Goal: Use online tool/utility

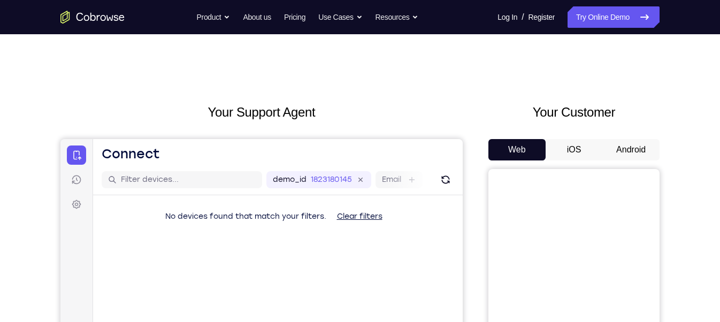
click at [636, 150] on button "Android" at bounding box center [630, 149] width 57 height 21
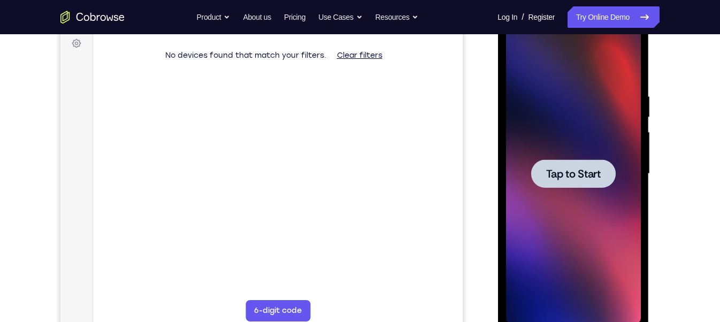
scroll to position [162, 0]
click at [585, 184] on div at bounding box center [573, 173] width 85 height 28
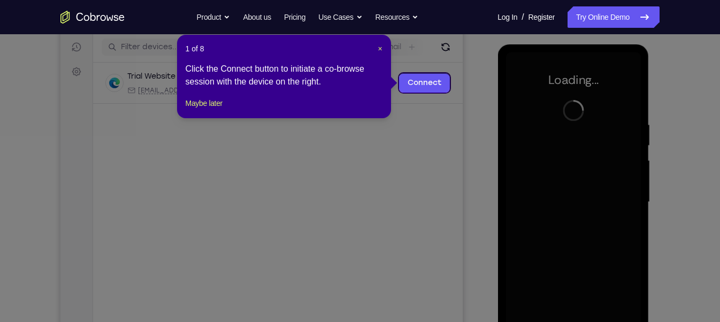
scroll to position [132, 0]
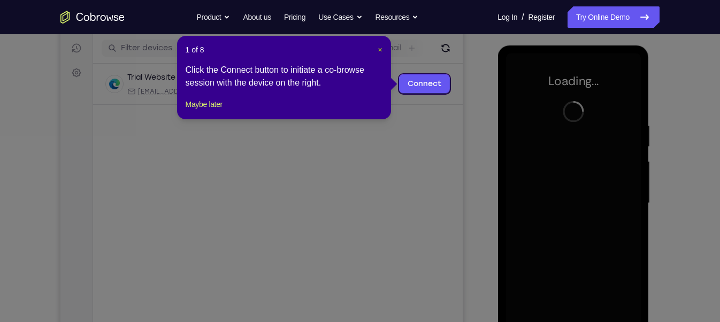
click at [378, 51] on span "×" at bounding box center [380, 49] width 4 height 9
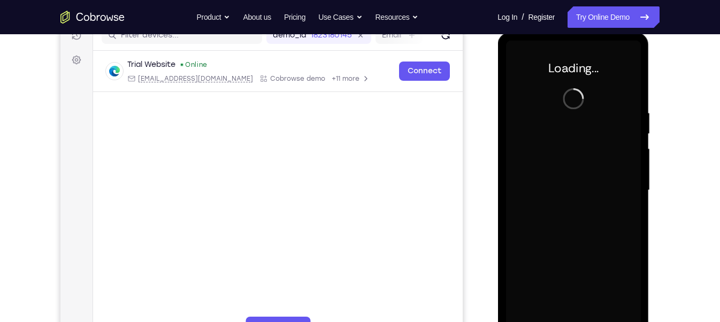
scroll to position [143, 0]
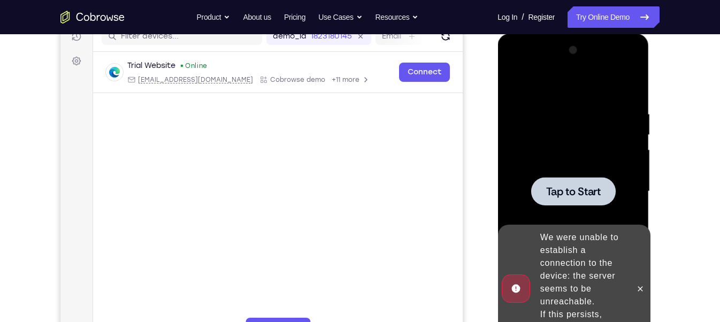
click at [567, 186] on span "Tap to Start" at bounding box center [573, 191] width 55 height 11
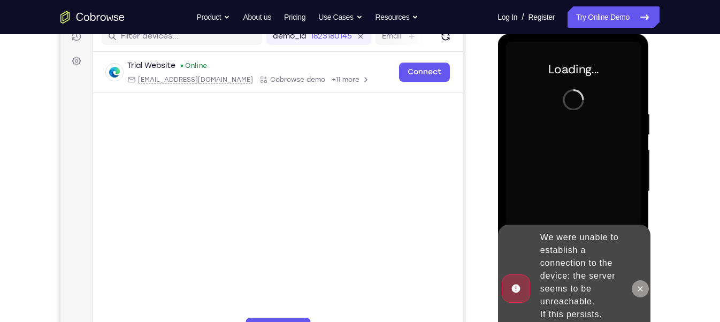
click at [640, 293] on button at bounding box center [639, 288] width 17 height 17
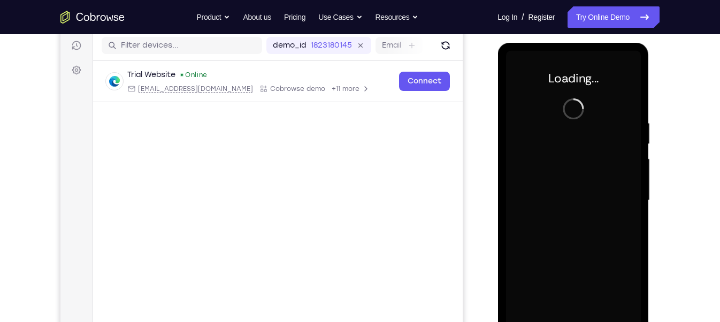
scroll to position [128, 0]
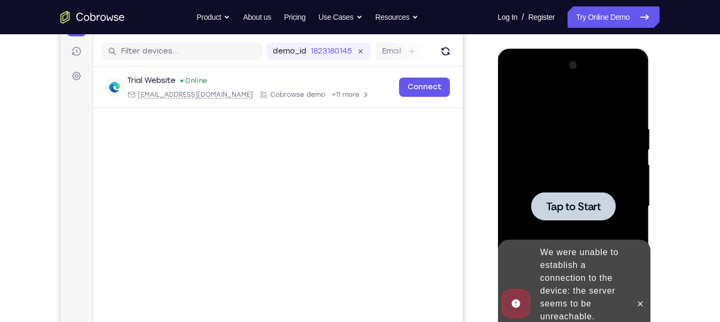
click at [601, 185] on div at bounding box center [573, 207] width 135 height 300
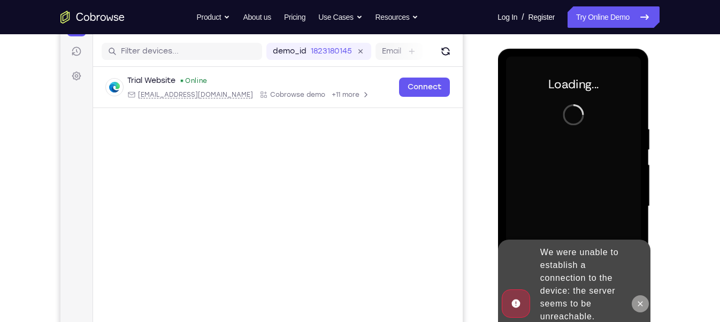
click at [640, 296] on button at bounding box center [639, 303] width 17 height 17
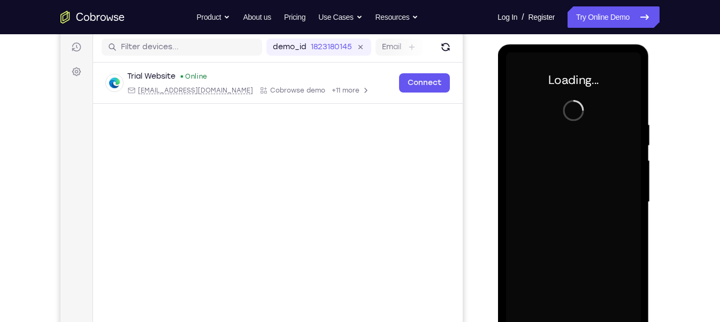
scroll to position [133, 0]
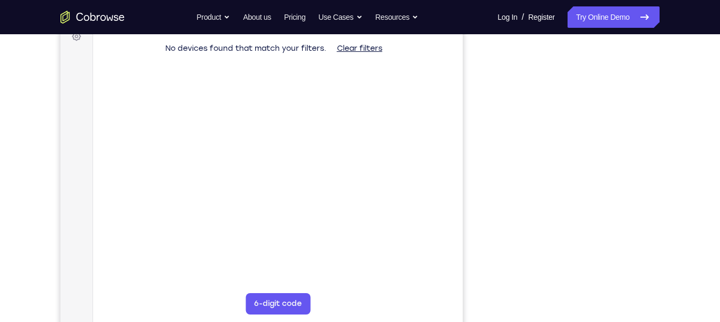
scroll to position [147, 0]
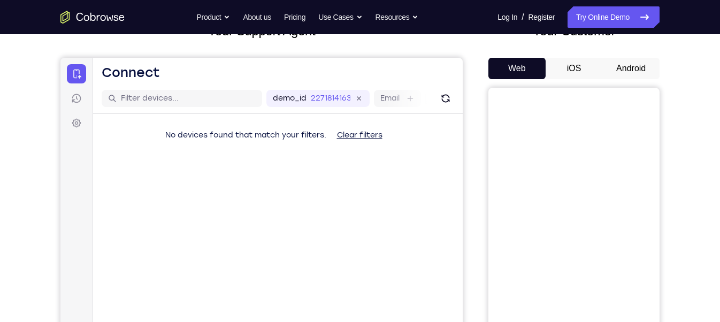
click at [644, 63] on button "Android" at bounding box center [630, 68] width 57 height 21
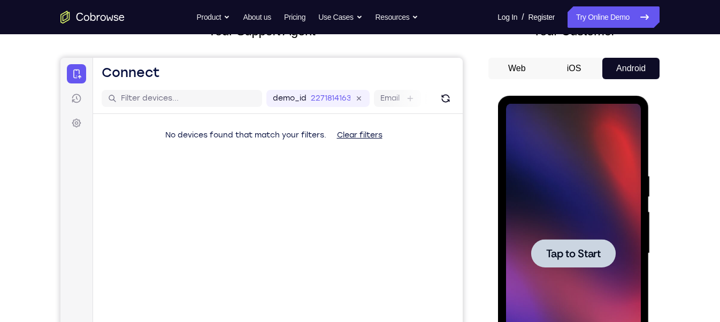
click at [571, 241] on div at bounding box center [573, 253] width 85 height 28
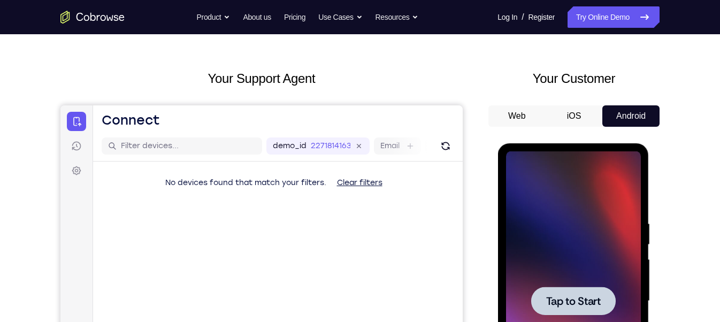
click at [571, 241] on div at bounding box center [573, 301] width 135 height 300
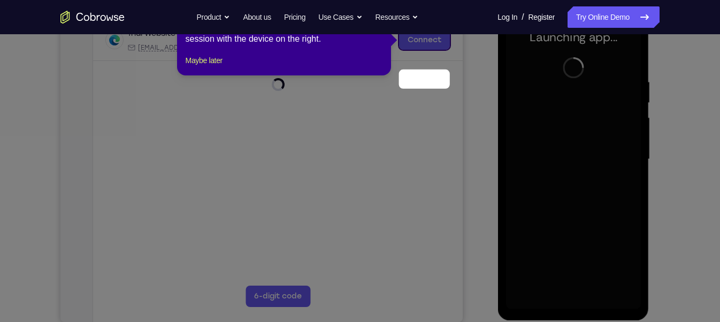
scroll to position [131, 0]
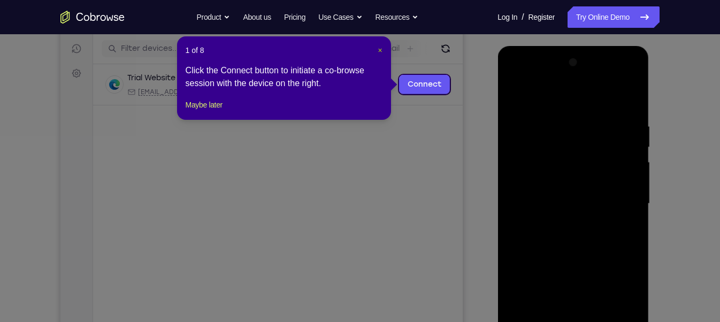
click at [380, 54] on span "×" at bounding box center [380, 50] width 4 height 9
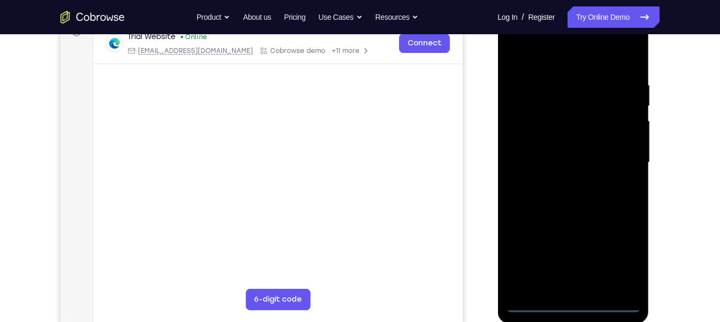
scroll to position [174, 0]
click at [580, 299] on div at bounding box center [573, 161] width 135 height 300
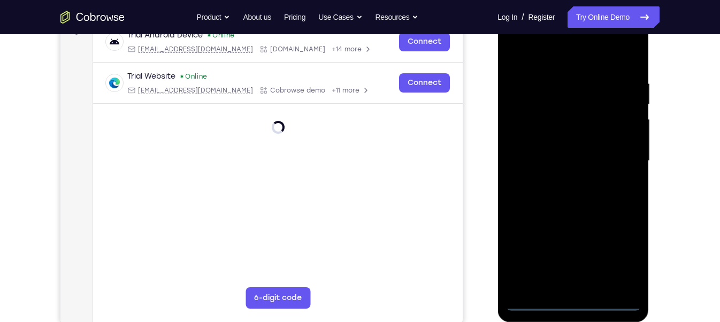
click at [574, 303] on div at bounding box center [573, 161] width 135 height 300
click at [618, 262] on div at bounding box center [573, 161] width 135 height 300
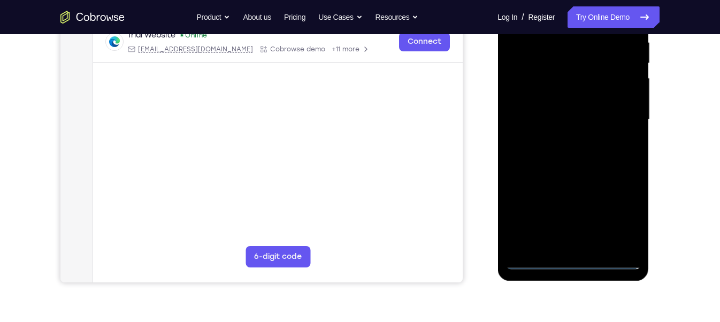
scroll to position [220, 0]
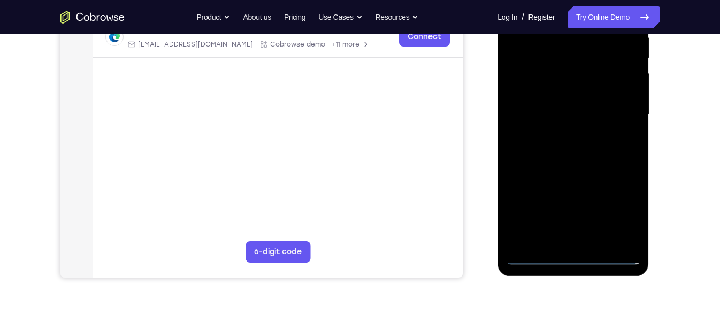
click at [621, 210] on div at bounding box center [573, 115] width 135 height 300
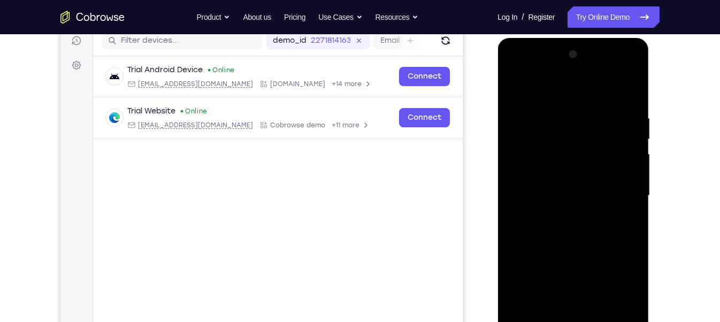
click at [515, 68] on div at bounding box center [573, 196] width 135 height 300
click at [623, 192] on div at bounding box center [573, 196] width 135 height 300
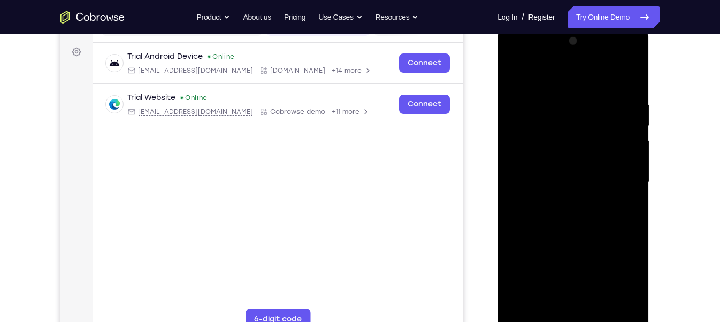
click at [559, 197] on div at bounding box center [573, 183] width 135 height 300
click at [560, 173] on div at bounding box center [573, 183] width 135 height 300
click at [553, 160] on div at bounding box center [573, 183] width 135 height 300
click at [557, 178] on div at bounding box center [573, 183] width 135 height 300
click at [593, 219] on div at bounding box center [573, 183] width 135 height 300
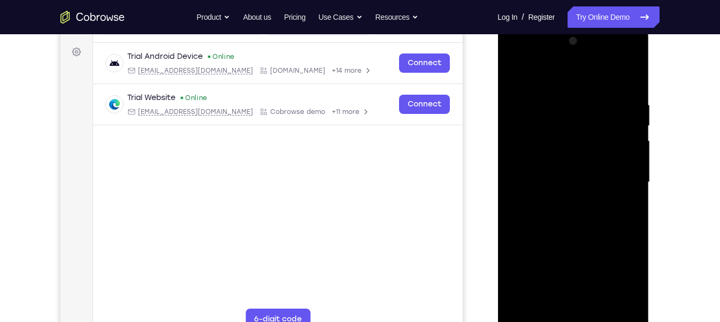
click at [584, 223] on div at bounding box center [573, 183] width 135 height 300
click at [587, 215] on div at bounding box center [573, 183] width 135 height 300
click at [629, 97] on div at bounding box center [573, 183] width 135 height 300
click at [584, 216] on div at bounding box center [573, 183] width 135 height 300
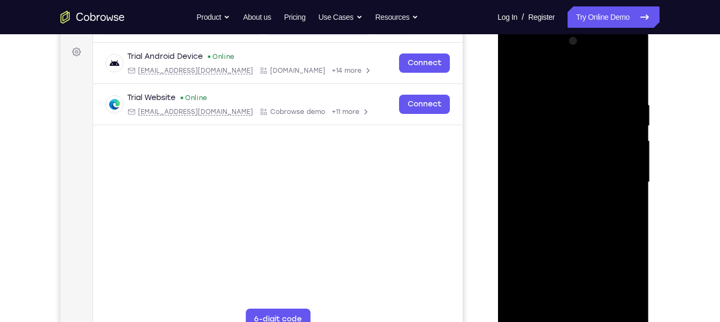
click at [584, 216] on div at bounding box center [573, 183] width 135 height 300
click at [571, 215] on div at bounding box center [573, 183] width 135 height 300
click at [628, 97] on div at bounding box center [573, 183] width 135 height 300
click at [572, 209] on div at bounding box center [573, 183] width 135 height 300
click at [566, 299] on div at bounding box center [573, 183] width 135 height 300
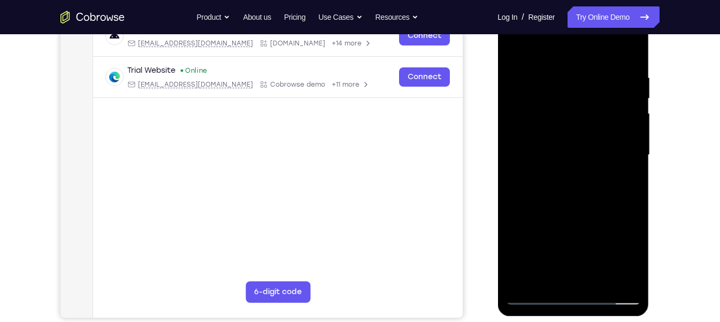
scroll to position [173, 0]
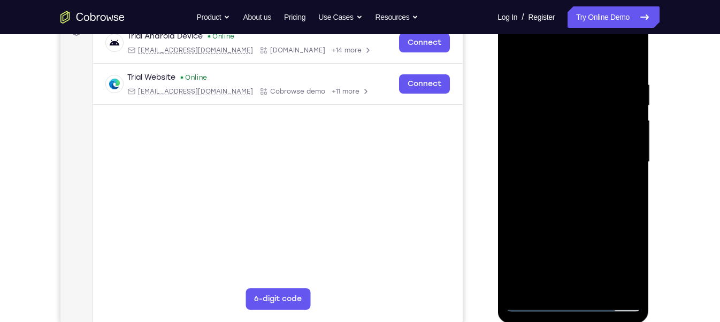
click at [629, 75] on div at bounding box center [573, 162] width 135 height 300
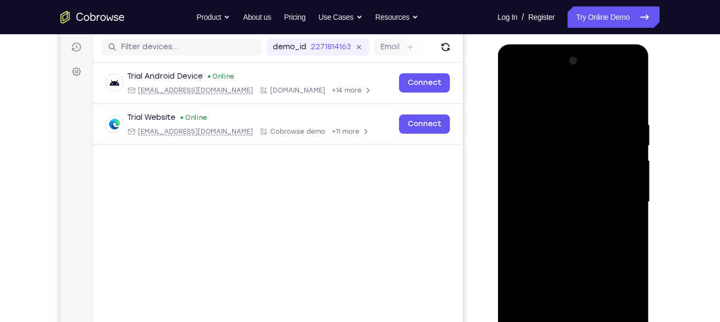
click at [627, 116] on div at bounding box center [573, 202] width 135 height 300
drag, startPoint x: 579, startPoint y: 118, endPoint x: 588, endPoint y: 249, distance: 130.9
click at [588, 249] on div at bounding box center [573, 202] width 135 height 300
drag, startPoint x: 562, startPoint y: 95, endPoint x: 555, endPoint y: 79, distance: 18.0
click at [555, 79] on div at bounding box center [573, 202] width 135 height 300
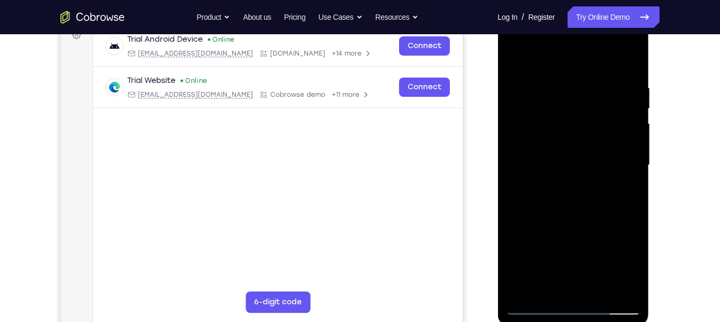
scroll to position [170, 0]
click at [574, 217] on div at bounding box center [573, 165] width 135 height 300
click at [567, 211] on div at bounding box center [573, 165] width 135 height 300
click at [597, 292] on div at bounding box center [573, 165] width 135 height 300
click at [579, 216] on div at bounding box center [573, 165] width 135 height 300
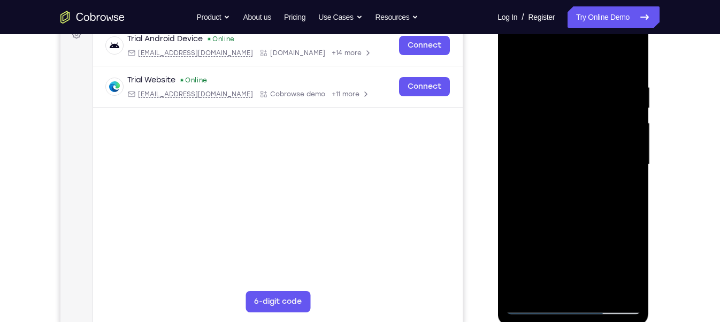
click at [571, 151] on div at bounding box center [573, 165] width 135 height 300
click at [625, 191] on div at bounding box center [573, 165] width 135 height 300
click at [516, 58] on div at bounding box center [573, 165] width 135 height 300
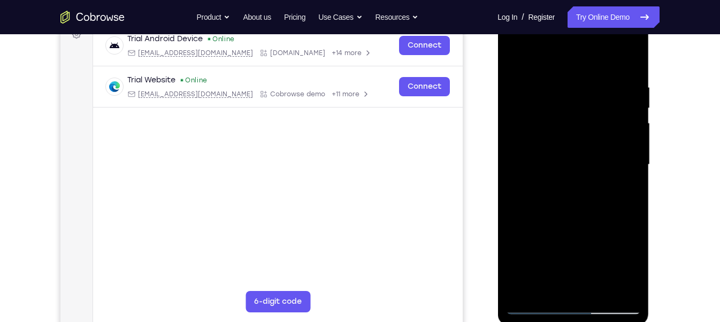
click at [553, 90] on div at bounding box center [573, 165] width 135 height 300
click at [519, 216] on div at bounding box center [573, 165] width 135 height 300
click at [517, 204] on div at bounding box center [573, 165] width 135 height 300
click at [622, 175] on div at bounding box center [573, 165] width 135 height 300
drag, startPoint x: 628, startPoint y: 212, endPoint x: 540, endPoint y: 228, distance: 89.1
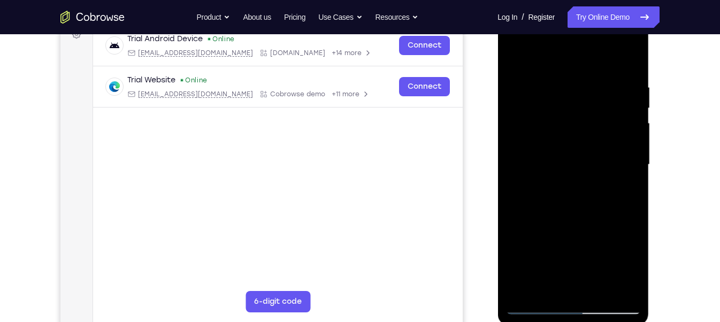
click at [540, 228] on div at bounding box center [573, 165] width 135 height 300
drag, startPoint x: 623, startPoint y: 169, endPoint x: 482, endPoint y: 153, distance: 141.6
click at [498, 153] on html "Online web based iOS Simulators and Android Emulators. Run iPhone, iPad, Mobile…" at bounding box center [574, 167] width 152 height 321
drag, startPoint x: 627, startPoint y: 108, endPoint x: 545, endPoint y: 89, distance: 84.6
click at [545, 89] on div at bounding box center [573, 165] width 135 height 300
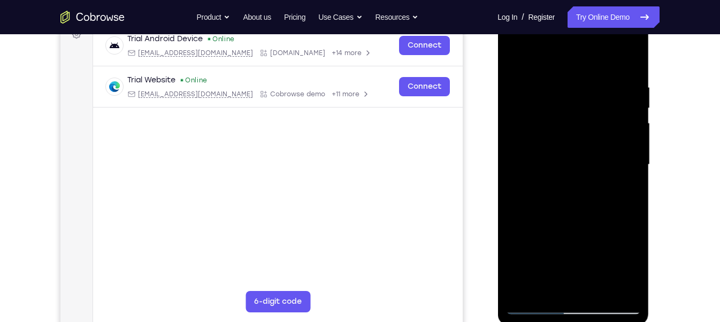
click at [629, 58] on div at bounding box center [573, 165] width 135 height 300
click at [601, 289] on div at bounding box center [573, 165] width 135 height 300
click at [520, 57] on div at bounding box center [573, 165] width 135 height 300
click at [620, 290] on div at bounding box center [573, 165] width 135 height 300
click at [554, 292] on div at bounding box center [573, 165] width 135 height 300
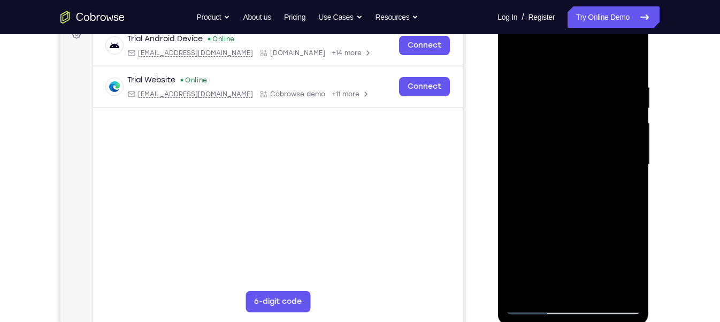
click at [584, 56] on div at bounding box center [573, 165] width 135 height 300
click at [563, 100] on div at bounding box center [573, 165] width 135 height 300
click at [527, 286] on div at bounding box center [573, 165] width 135 height 300
click at [590, 89] on div at bounding box center [573, 165] width 135 height 300
click at [522, 62] on div at bounding box center [573, 165] width 135 height 300
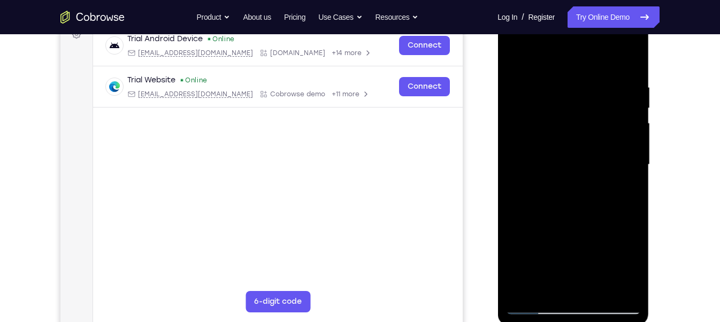
click at [525, 288] on div at bounding box center [573, 165] width 135 height 300
drag, startPoint x: 584, startPoint y: 83, endPoint x: 585, endPoint y: 230, distance: 146.1
click at [585, 224] on div at bounding box center [573, 165] width 135 height 300
click at [602, 216] on div at bounding box center [573, 165] width 135 height 300
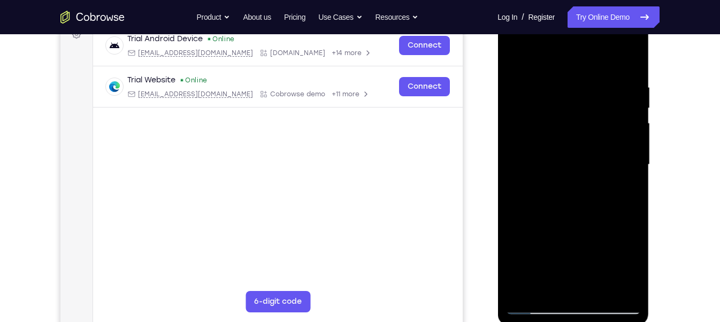
click at [556, 86] on div at bounding box center [573, 165] width 135 height 300
drag, startPoint x: 626, startPoint y: 154, endPoint x: 535, endPoint y: 173, distance: 92.9
click at [535, 173] on div at bounding box center [573, 165] width 135 height 300
drag, startPoint x: 624, startPoint y: 154, endPoint x: 531, endPoint y: 143, distance: 93.8
click at [531, 143] on div at bounding box center [573, 165] width 135 height 300
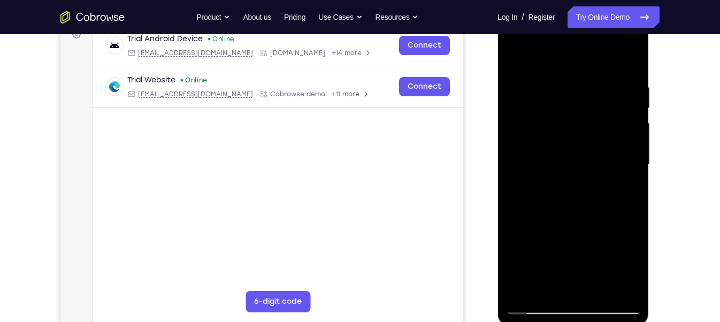
drag, startPoint x: 608, startPoint y: 155, endPoint x: 537, endPoint y: 145, distance: 71.8
click at [539, 147] on div at bounding box center [573, 165] width 135 height 300
